Goal: Navigation & Orientation: Find specific page/section

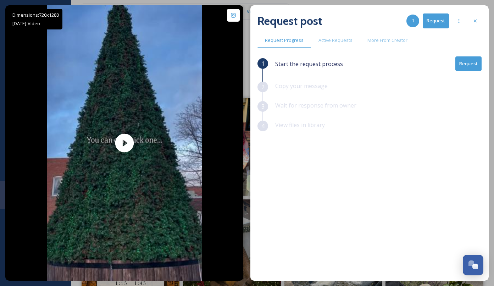
scroll to position [16, 0]
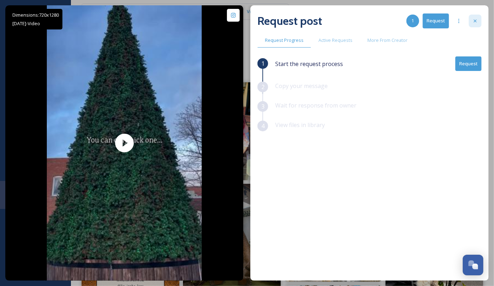
click at [477, 22] on icon at bounding box center [475, 21] width 6 height 6
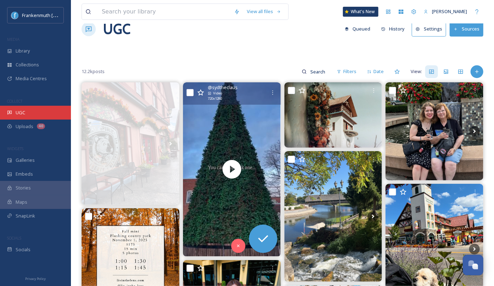
click at [29, 114] on div "UGC" at bounding box center [35, 113] width 71 height 14
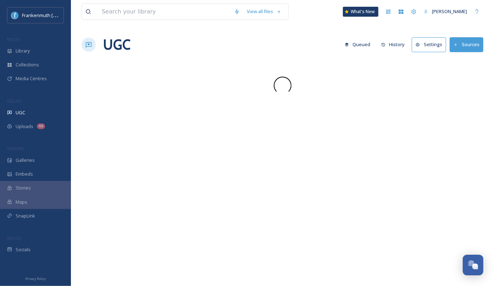
click at [29, 114] on div "UGC" at bounding box center [35, 113] width 71 height 14
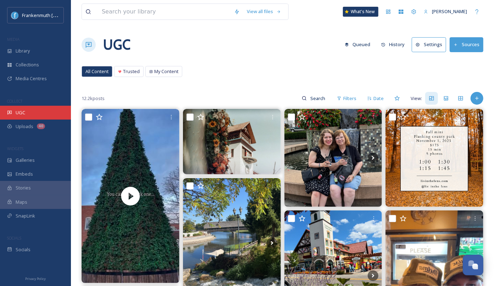
click at [56, 117] on div "UGC" at bounding box center [35, 113] width 71 height 14
